Goal: Task Accomplishment & Management: Complete application form

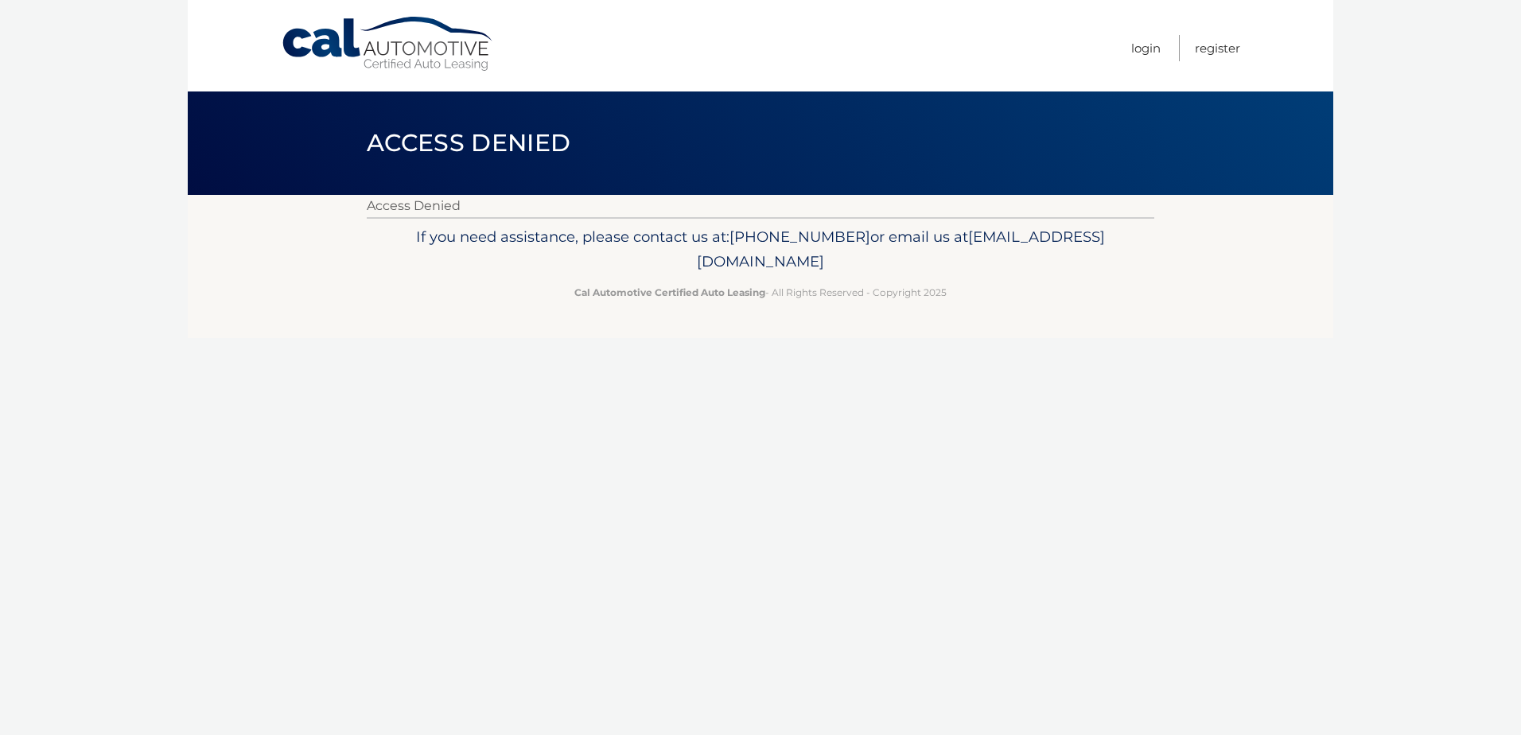
click at [462, 148] on span "Access Denied" at bounding box center [469, 142] width 204 height 29
click at [383, 54] on link "Cal Automotive" at bounding box center [388, 44] width 215 height 56
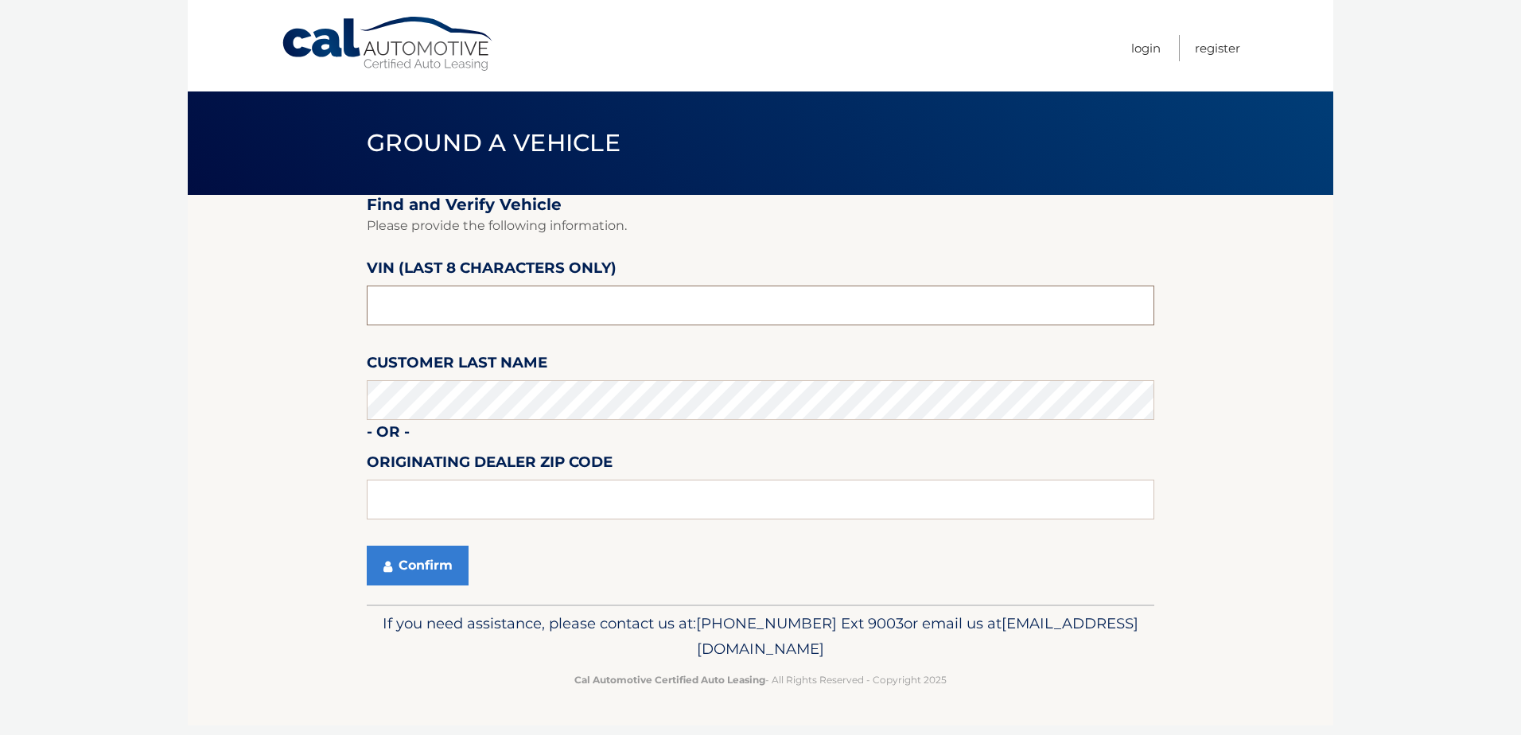
click at [420, 293] on input "text" at bounding box center [761, 306] width 788 height 40
type input "NC215767"
click at [255, 493] on section "Find and Verify Vehicle Please provide the following information. VIN (last 8 c…" at bounding box center [761, 400] width 1146 height 410
click at [407, 570] on button "Confirm" at bounding box center [418, 566] width 102 height 40
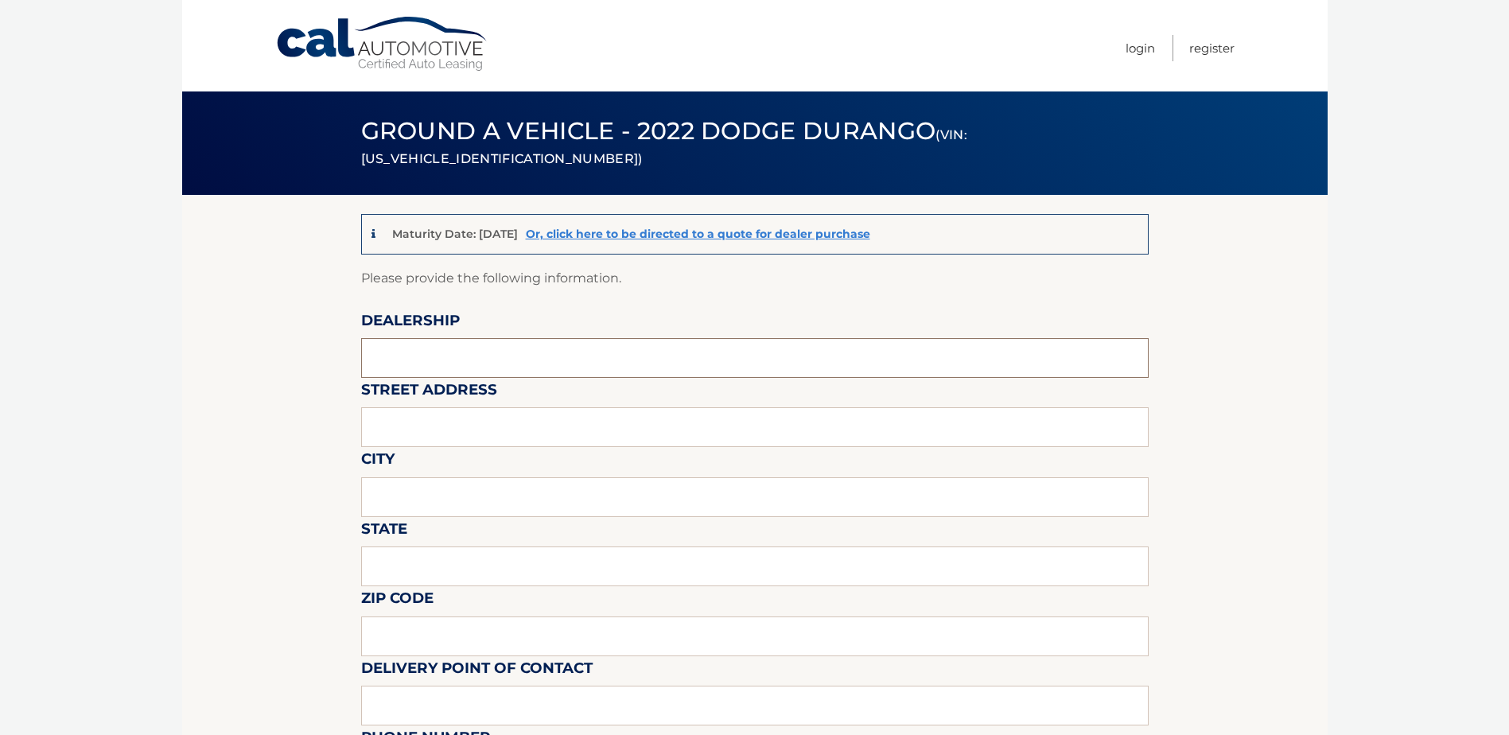
click at [405, 360] on input "text" at bounding box center [755, 358] width 788 height 40
type input "PORT [PERSON_NAME] JEEP DODGE"
type input "[STREET_ADDRESS]"
type input "PORT JEFFERSON STATION"
type input "New York"
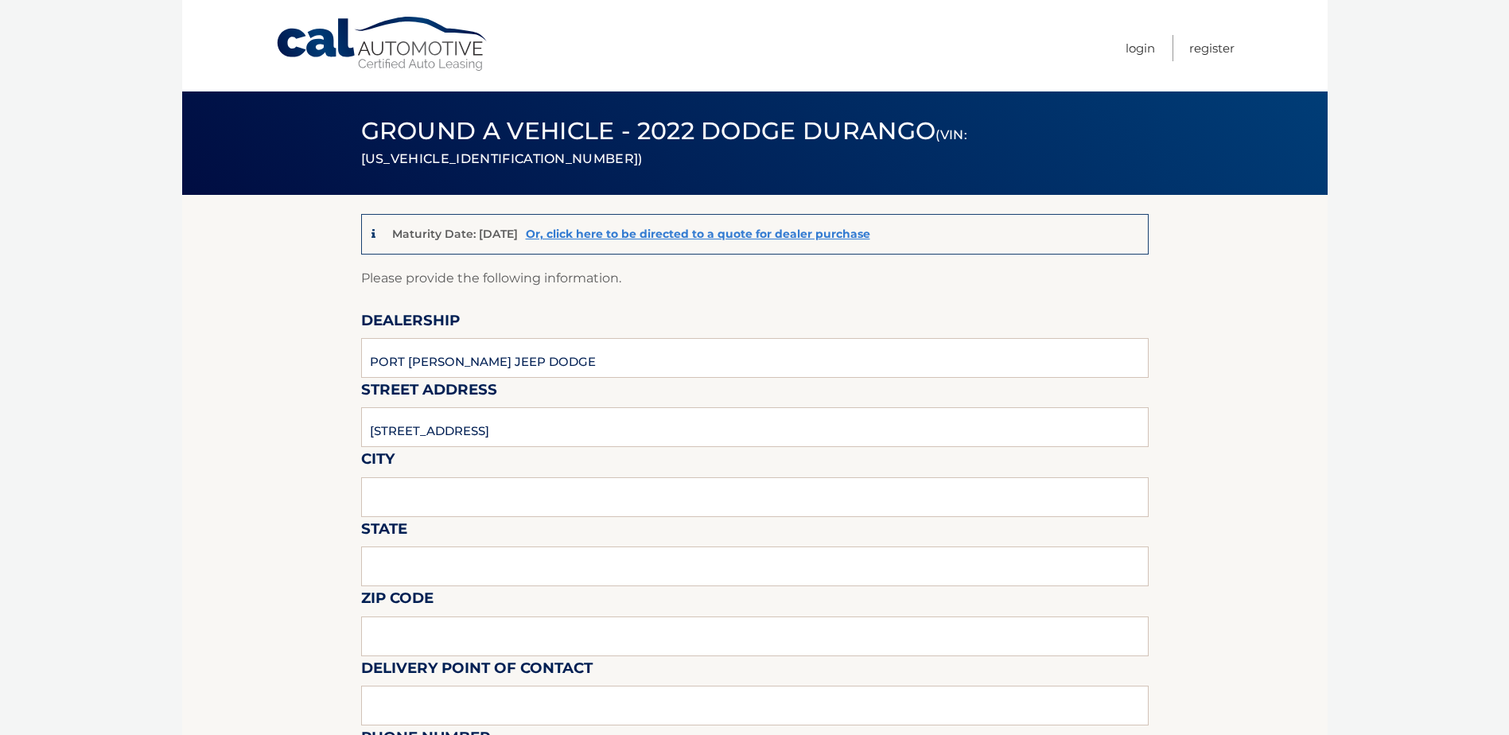
type input "11776"
type input "Anthony"
type input "6314743939"
type input "Anthony Guiffreda"
type input "6314743939"
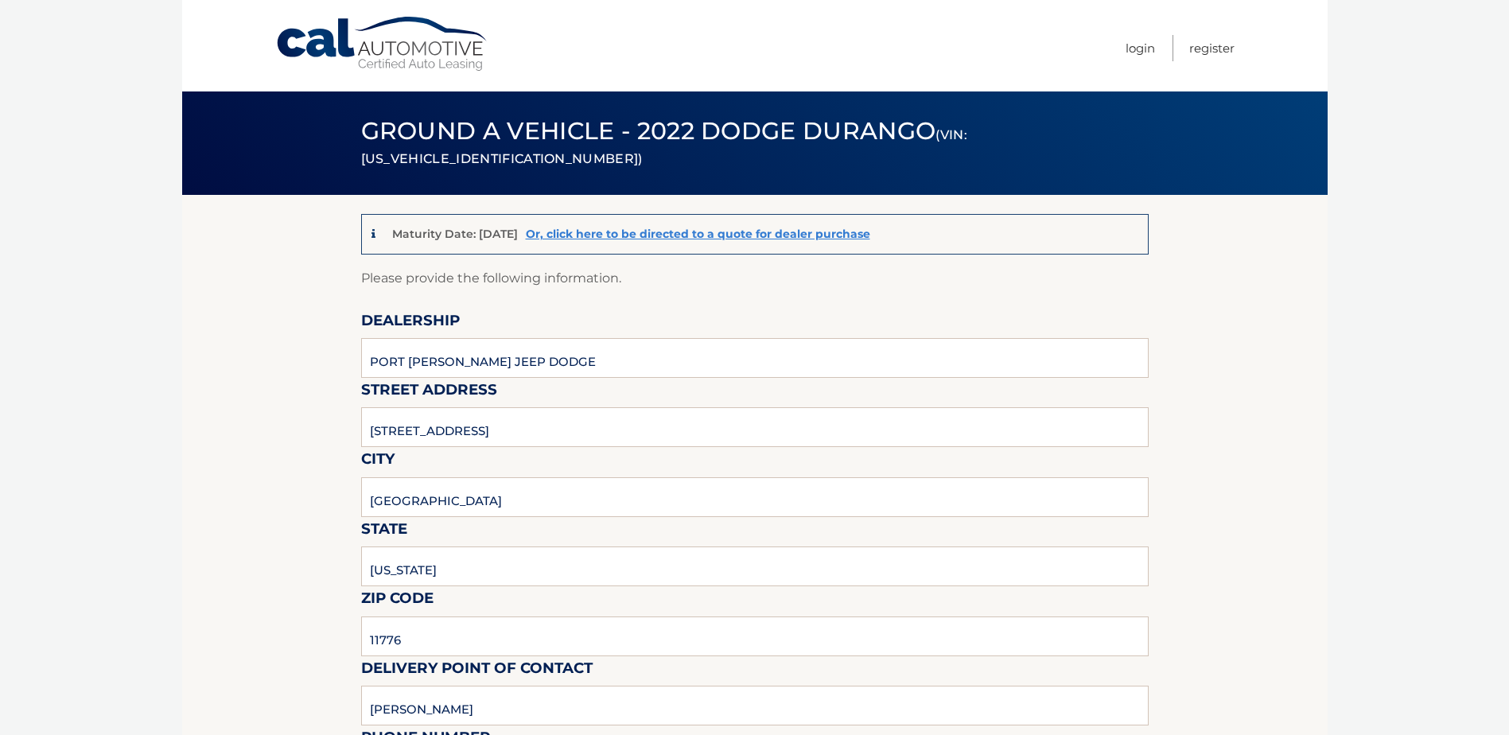
type input "anthonyg@portjeffchryslerjeep.com"
type input "PORT JEFF JEEP"
type input "anthonyg@portjeffchryslerjeep.com"
type input "SEE PAPER"
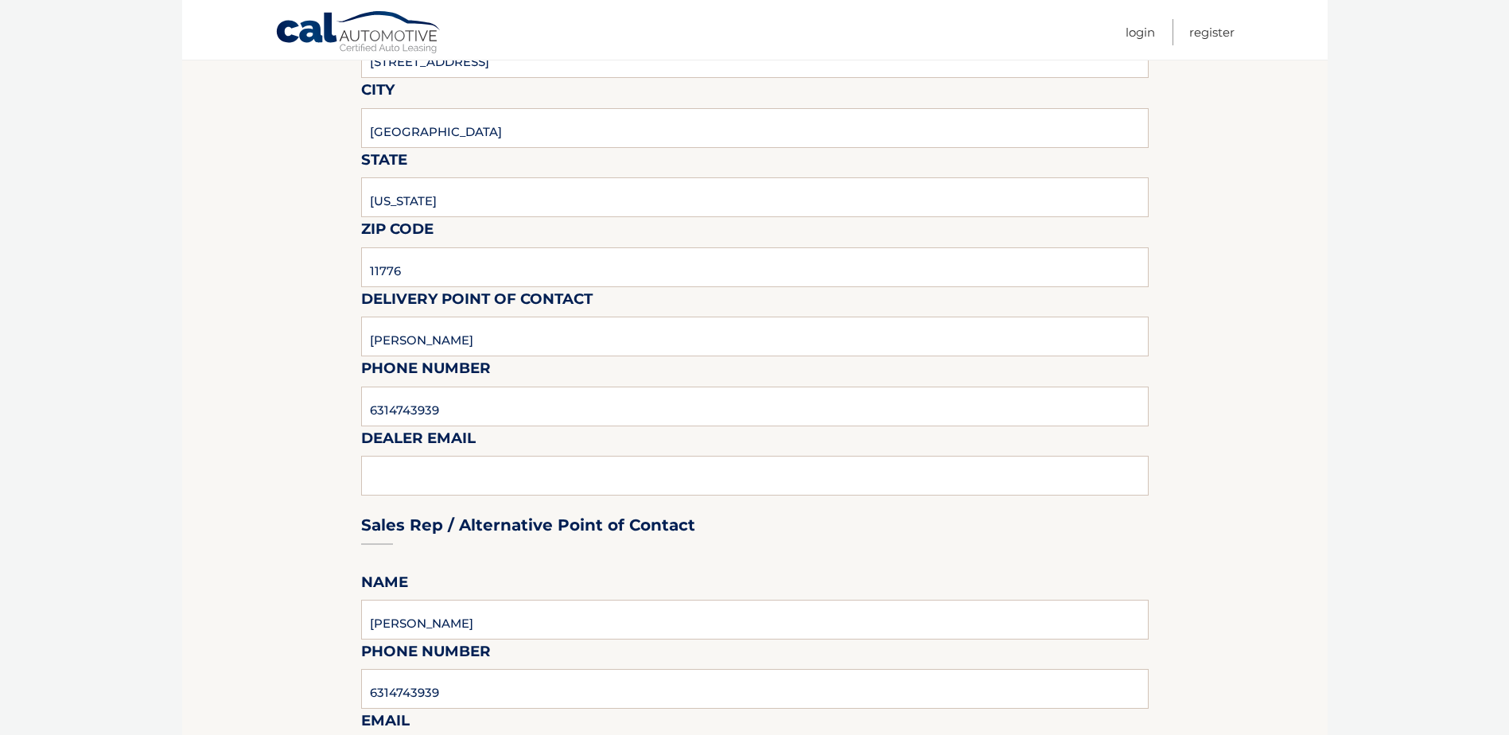
scroll to position [398, 0]
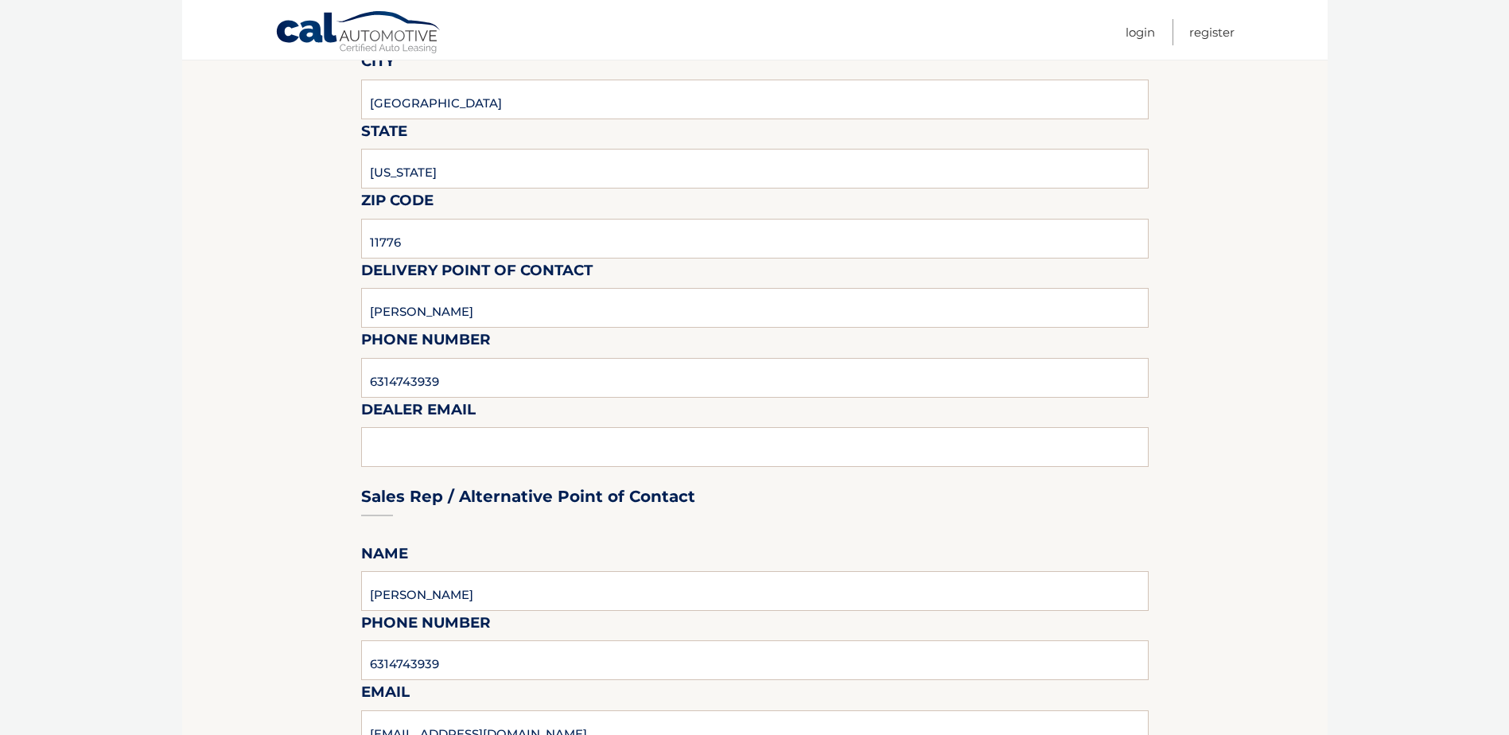
click at [438, 453] on div "Sales Rep / Alternative Point of Contact" at bounding box center [755, 467] width 788 height 112
click at [422, 454] on div "Sales Rep / Alternative Point of Contact" at bounding box center [755, 467] width 788 height 112
drag, startPoint x: 290, startPoint y: 449, endPoint x: 380, endPoint y: 454, distance: 90.8
click at [290, 450] on section "Maturity Date: 12/29/2025 Or, click here to be directed to a quote for dealer p…" at bounding box center [755, 668] width 1146 height 1743
click at [409, 449] on div "Sales Rep / Alternative Point of Contact" at bounding box center [755, 467] width 788 height 112
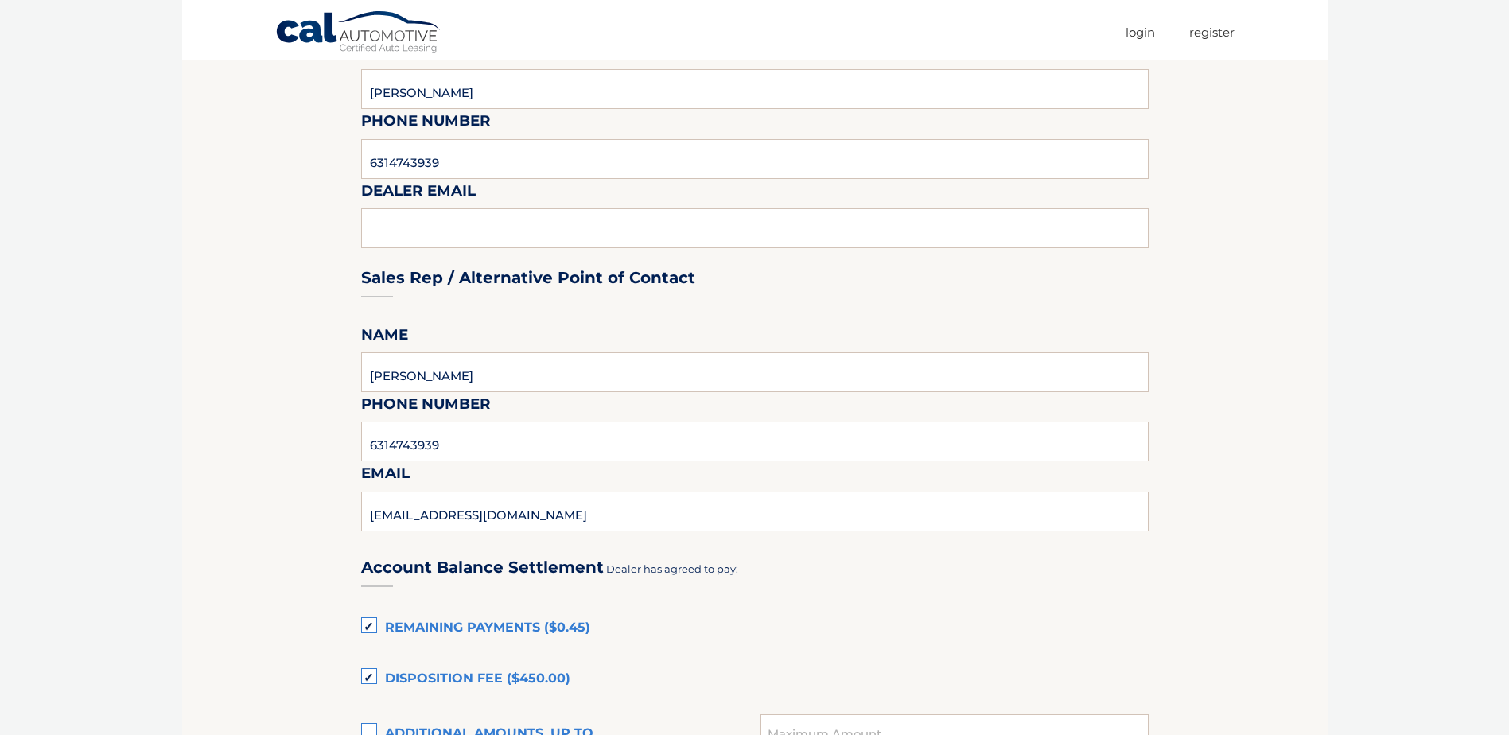
scroll to position [716, 0]
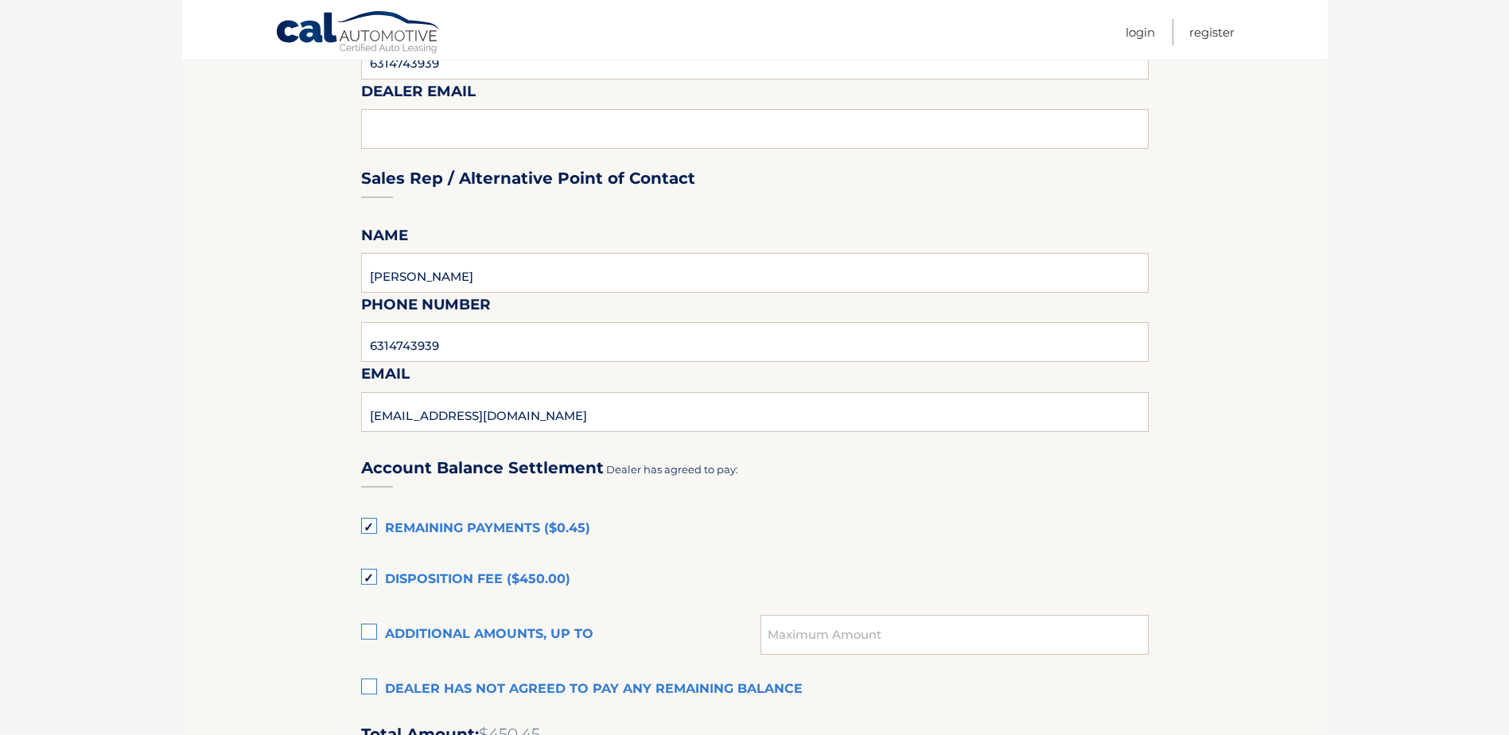
click at [370, 578] on label "Disposition Fee ($450.00)" at bounding box center [755, 580] width 788 height 32
click at [0, 0] on input "Disposition Fee ($450.00)" at bounding box center [0, 0] width 0 height 0
click at [372, 526] on label "Remaining Payments ($0.45)" at bounding box center [755, 529] width 788 height 32
click at [0, 0] on input "Remaining Payments ($0.45)" at bounding box center [0, 0] width 0 height 0
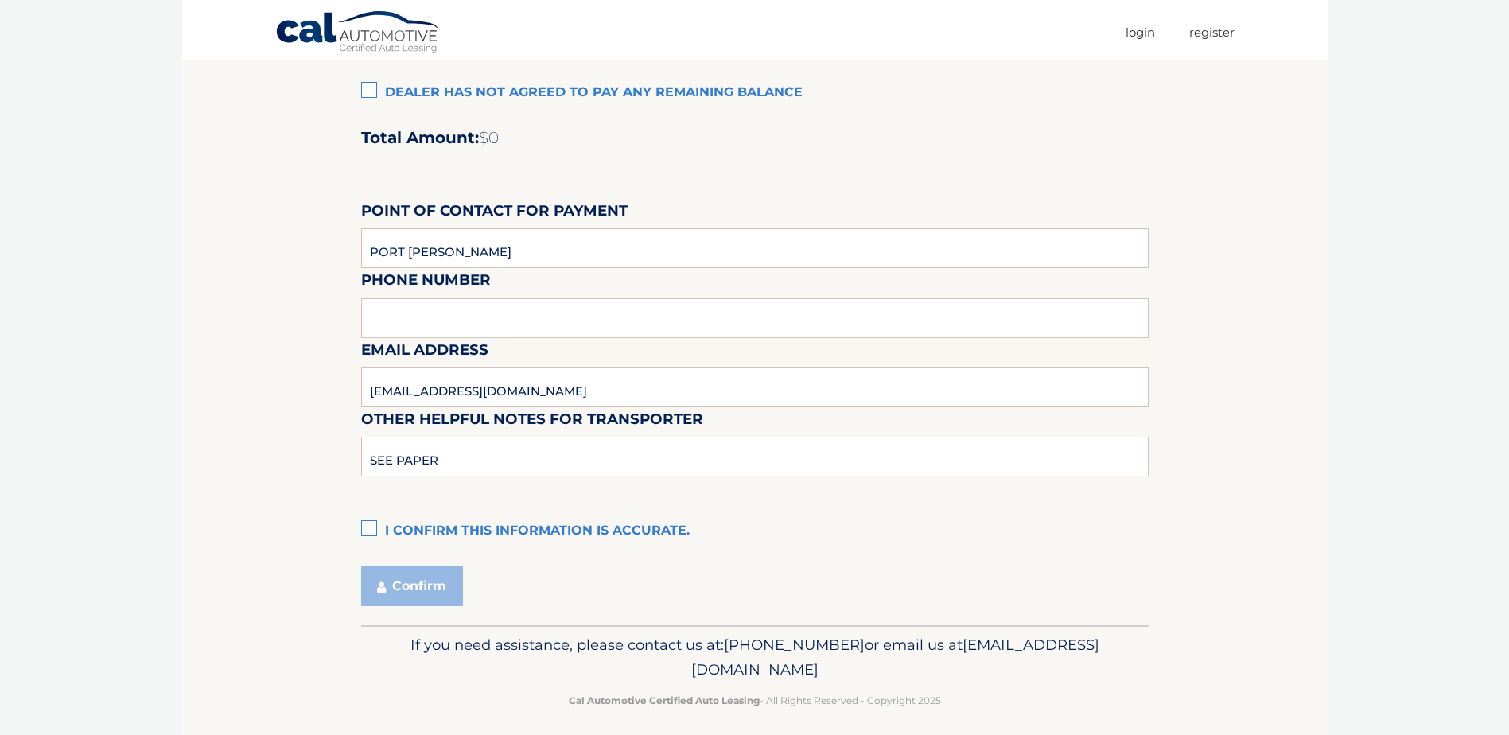
scroll to position [1324, 0]
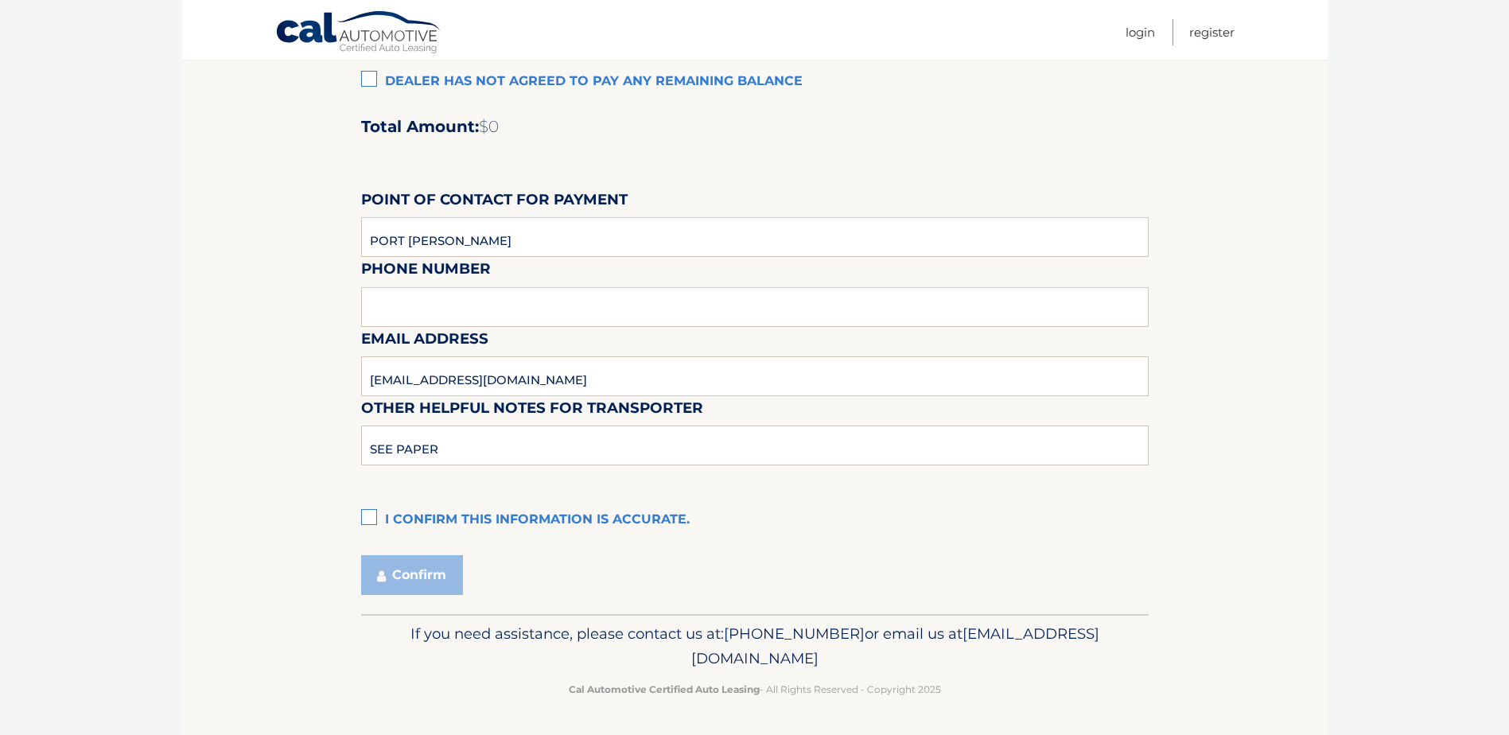
click at [367, 514] on label "I confirm this information is accurate." at bounding box center [755, 520] width 788 height 32
click at [0, 0] on input "I confirm this information is accurate." at bounding box center [0, 0] width 0 height 0
click at [416, 578] on button "Confirm" at bounding box center [412, 575] width 102 height 40
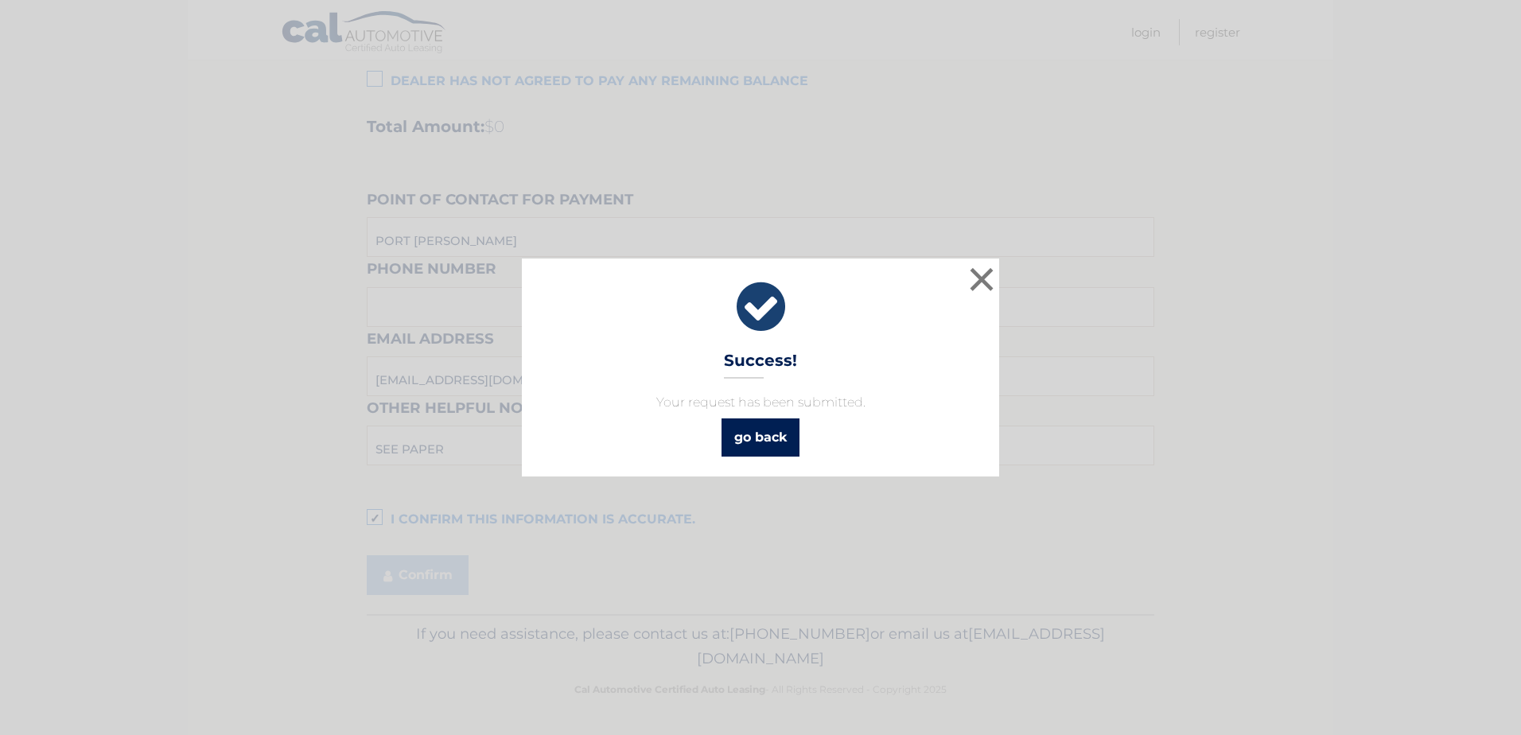
click at [750, 438] on link "go back" at bounding box center [761, 438] width 78 height 38
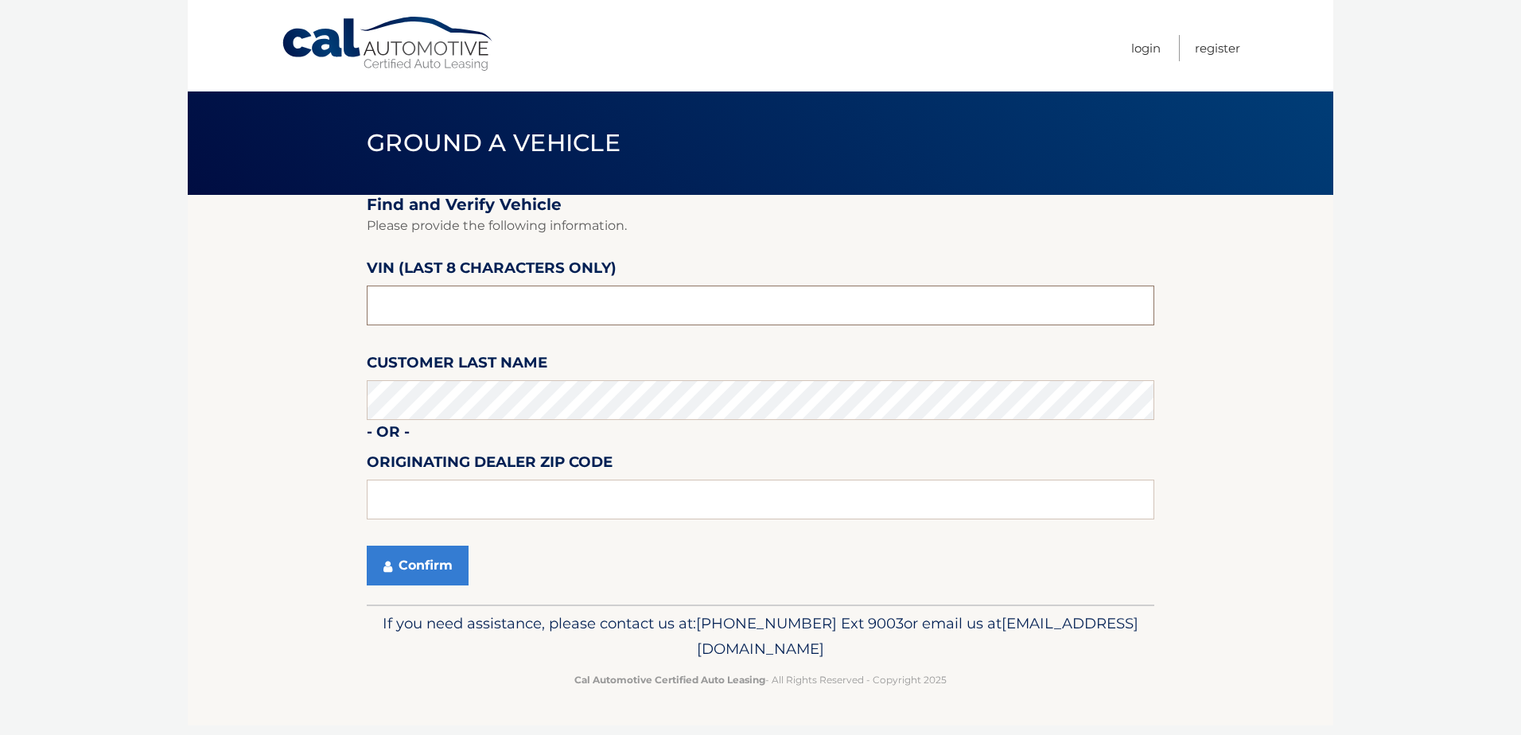
click at [451, 301] on input "text" at bounding box center [761, 306] width 788 height 40
click at [372, 33] on link "Cal Automotive" at bounding box center [388, 44] width 215 height 56
click at [406, 46] on link "Cal Automotive" at bounding box center [388, 44] width 215 height 56
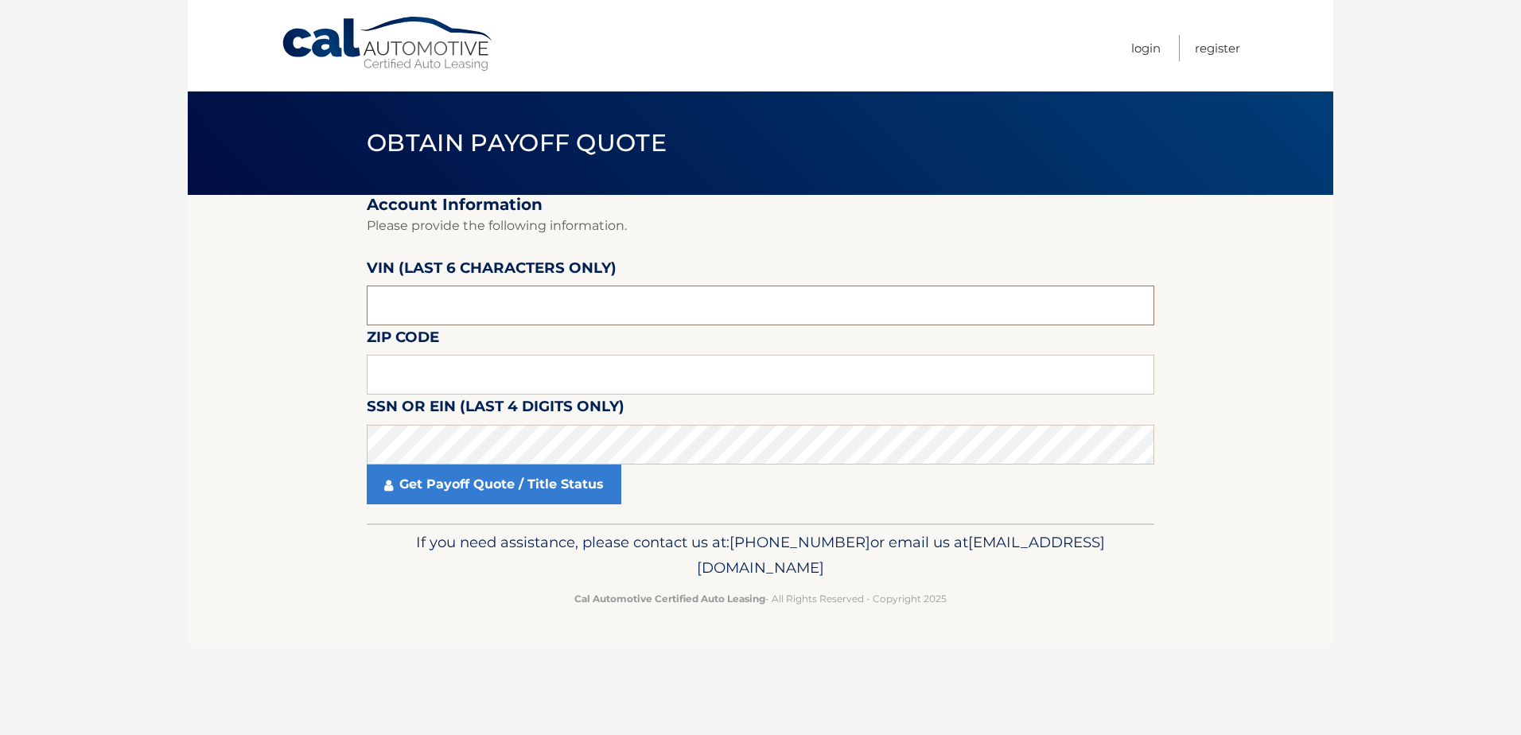
click at [429, 301] on input "text" at bounding box center [761, 306] width 788 height 40
type input "587494"
drag, startPoint x: 432, startPoint y: 360, endPoint x: 422, endPoint y: 363, distance: 9.8
click at [430, 361] on input "text" at bounding box center [761, 375] width 788 height 40
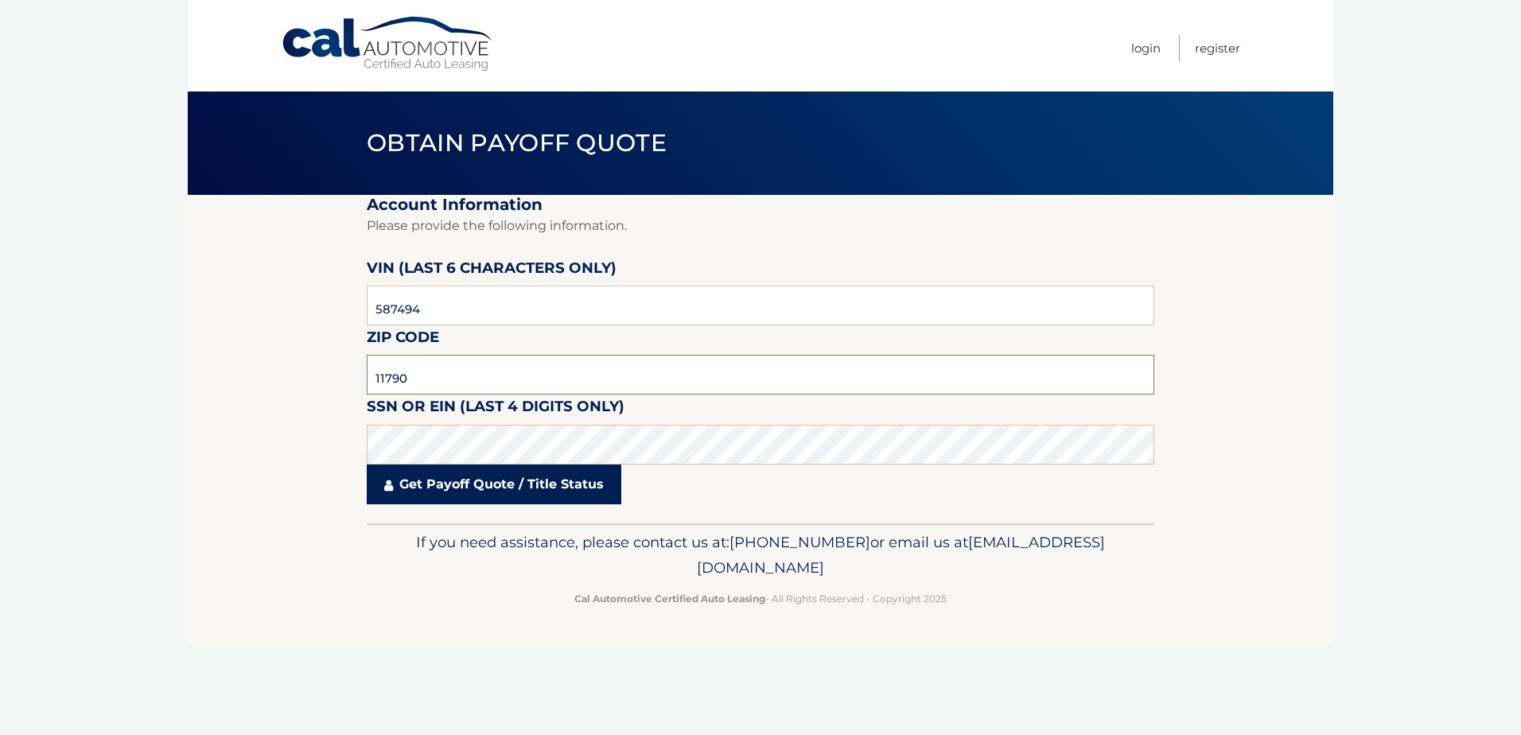
type input "11790"
click at [464, 486] on link "Get Payoff Quote / Title Status" at bounding box center [494, 485] width 255 height 40
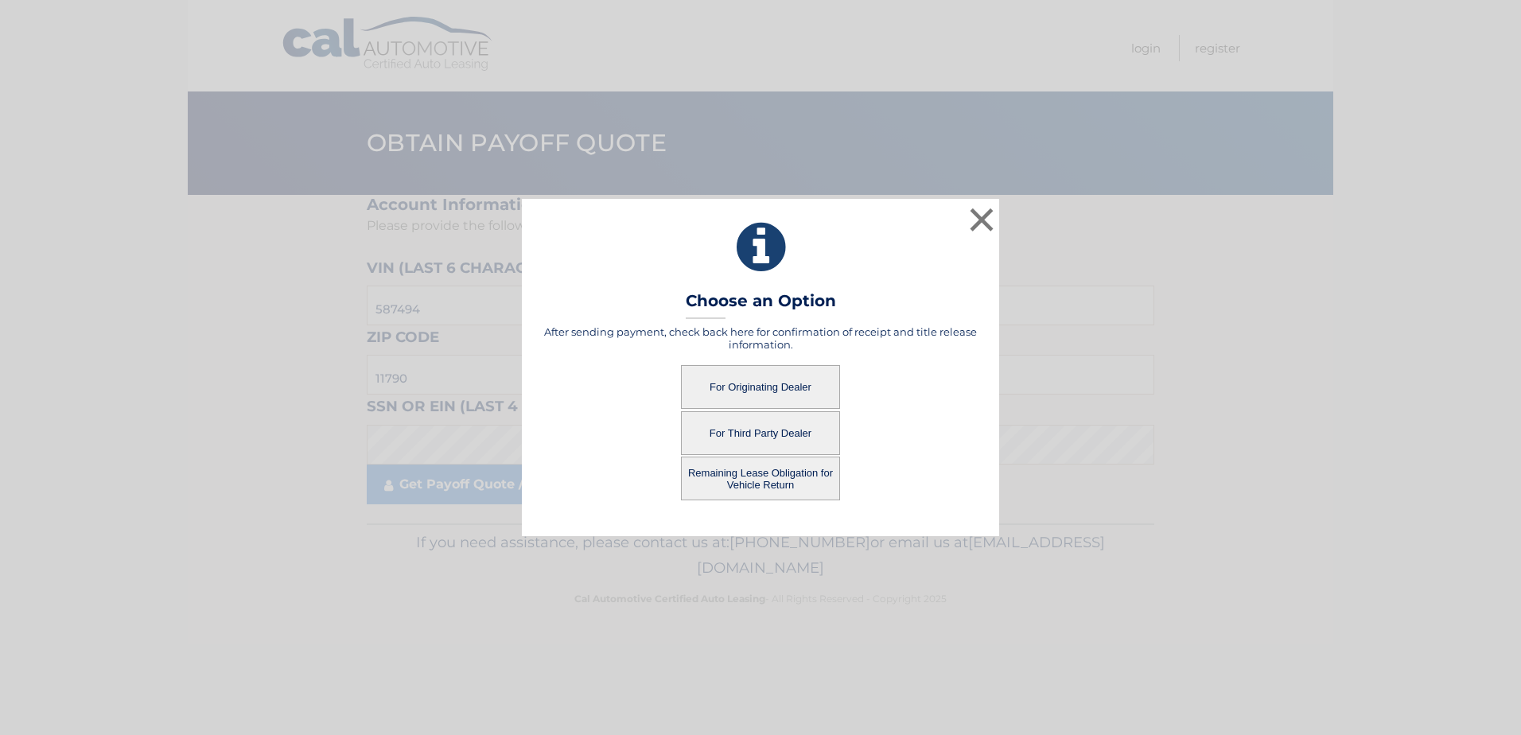
click at [743, 395] on button "For Originating Dealer" at bounding box center [760, 387] width 159 height 44
click at [758, 382] on button "For Originating Dealer" at bounding box center [760, 387] width 159 height 44
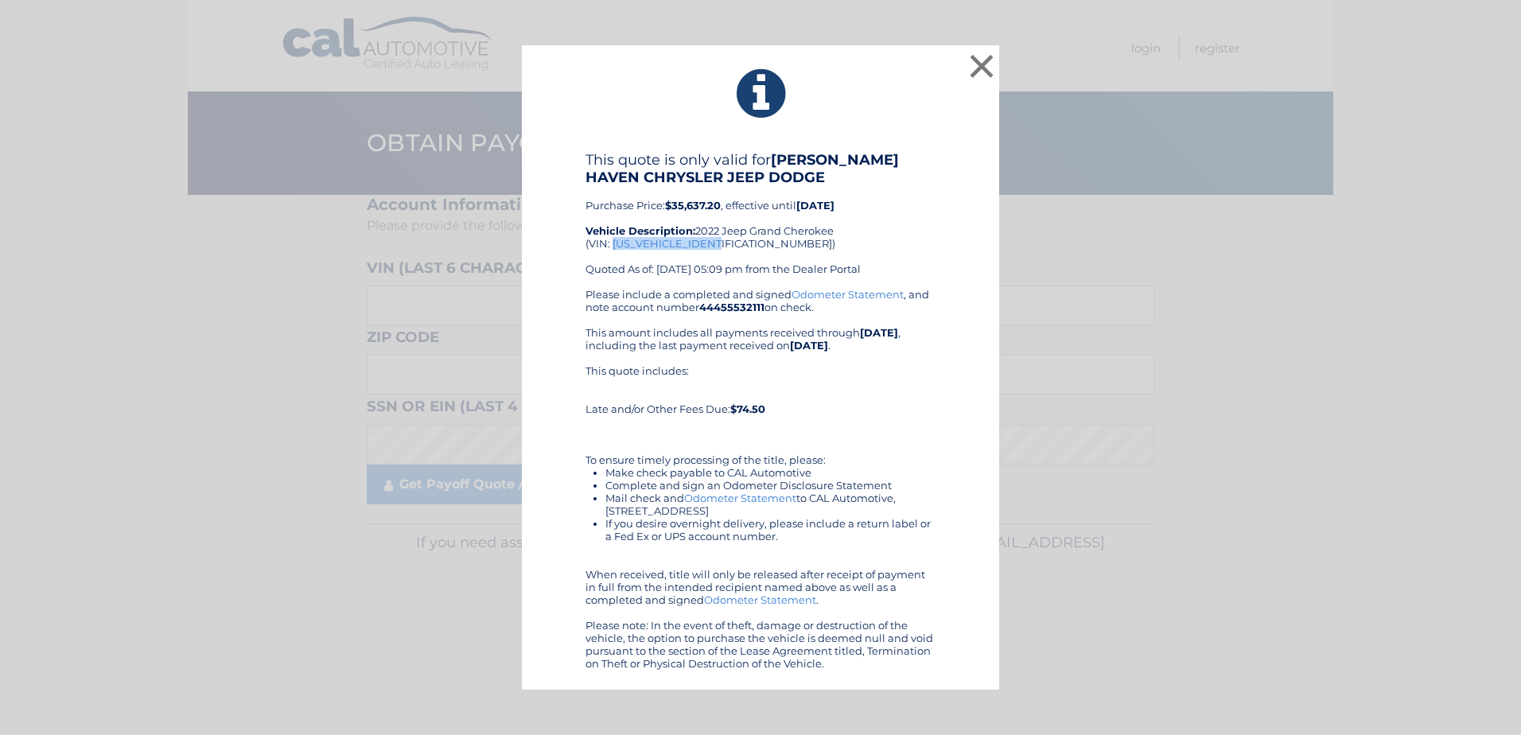
drag, startPoint x: 613, startPoint y: 243, endPoint x: 725, endPoint y: 240, distance: 112.2
click at [725, 240] on div "This quote is only valid for SMITH HAVEN CHRYSLER JEEP DODGE Purchase Price: $3…" at bounding box center [761, 219] width 350 height 137
copy div "1C4RJHDG9N8587494"
